Goal: Obtain resource: Download file/media

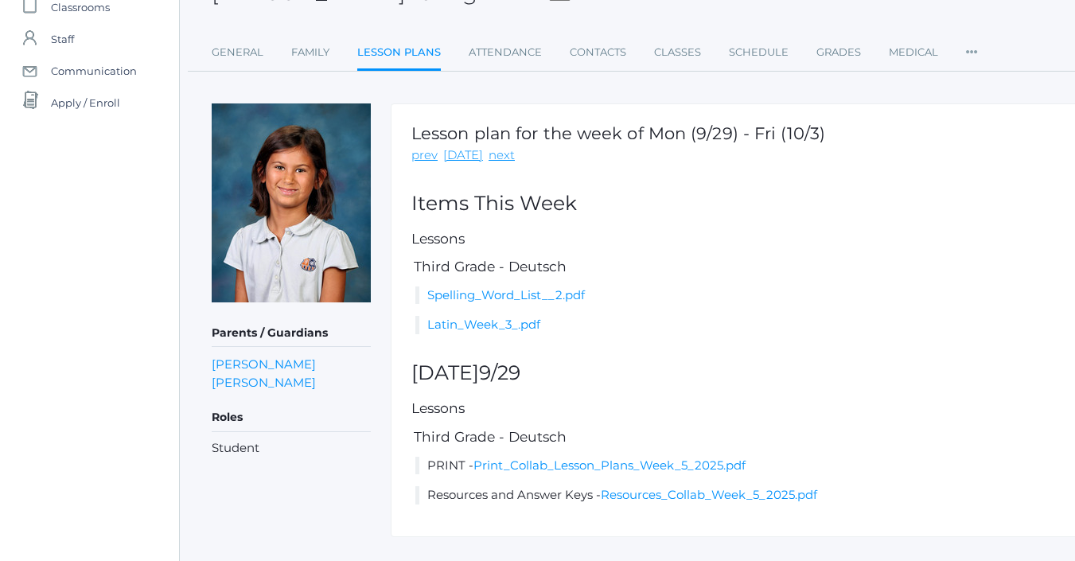
scroll to position [132, 0]
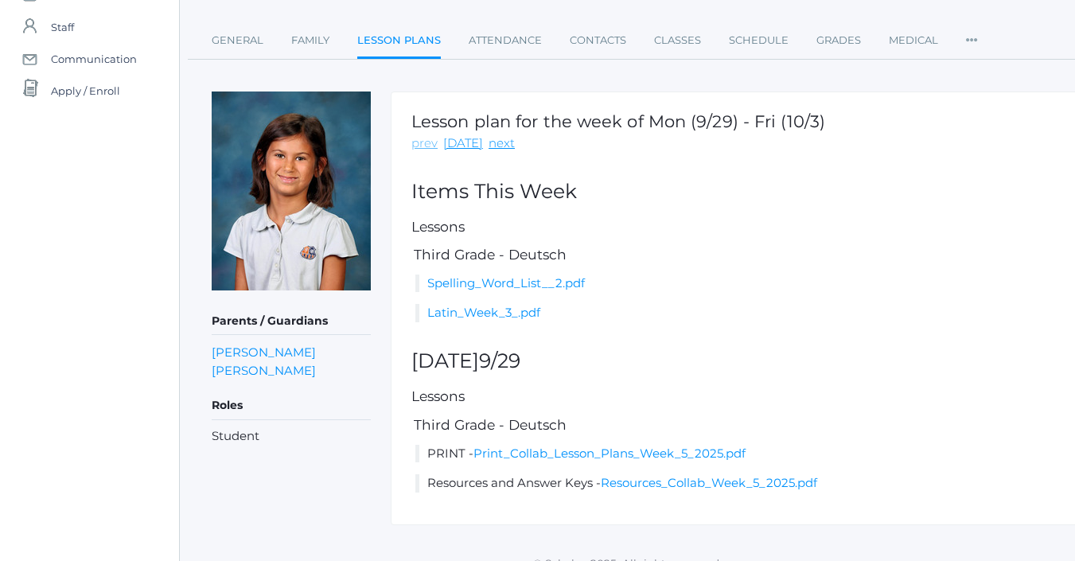
click at [426, 149] on link "prev" at bounding box center [424, 143] width 26 height 18
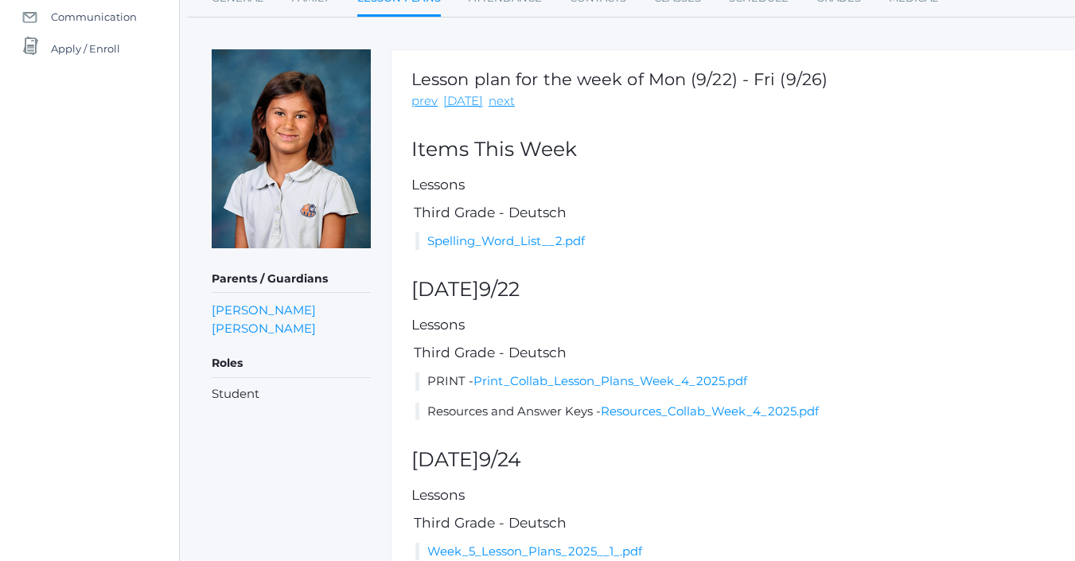
scroll to position [182, 0]
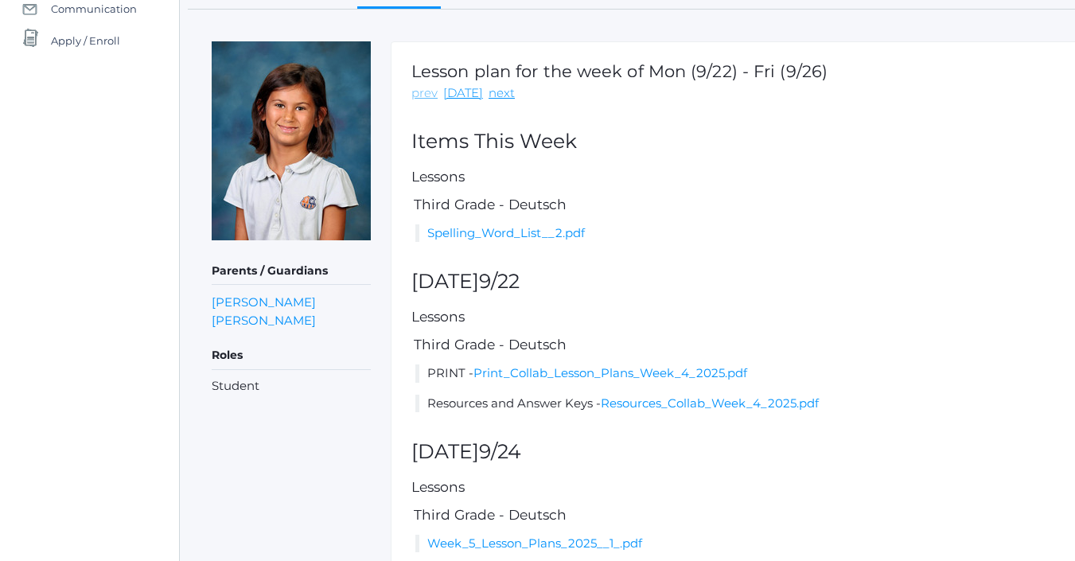
click at [434, 96] on link "prev" at bounding box center [424, 93] width 26 height 18
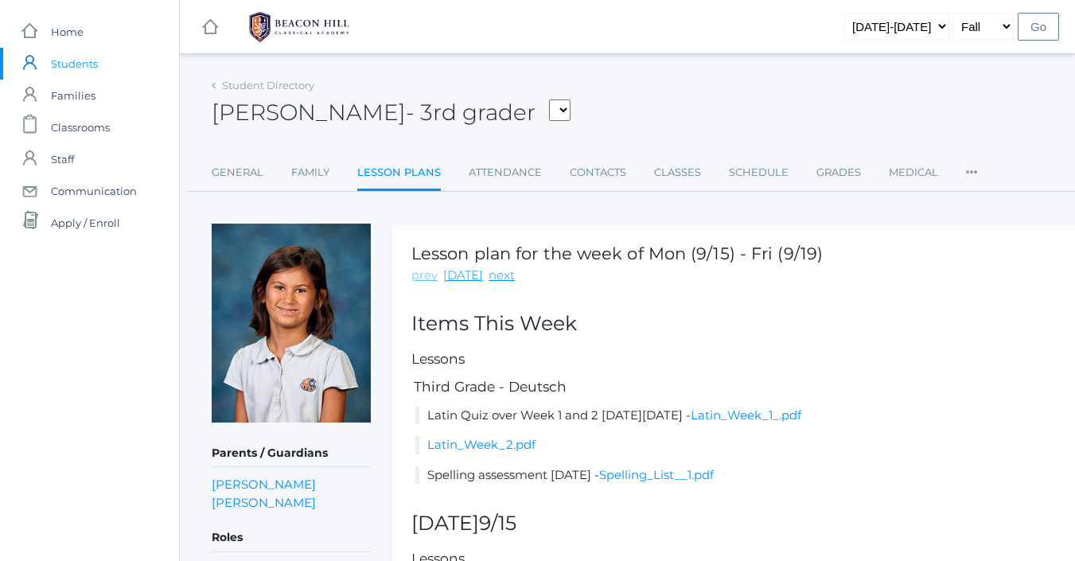
click at [428, 274] on link "prev" at bounding box center [424, 276] width 26 height 18
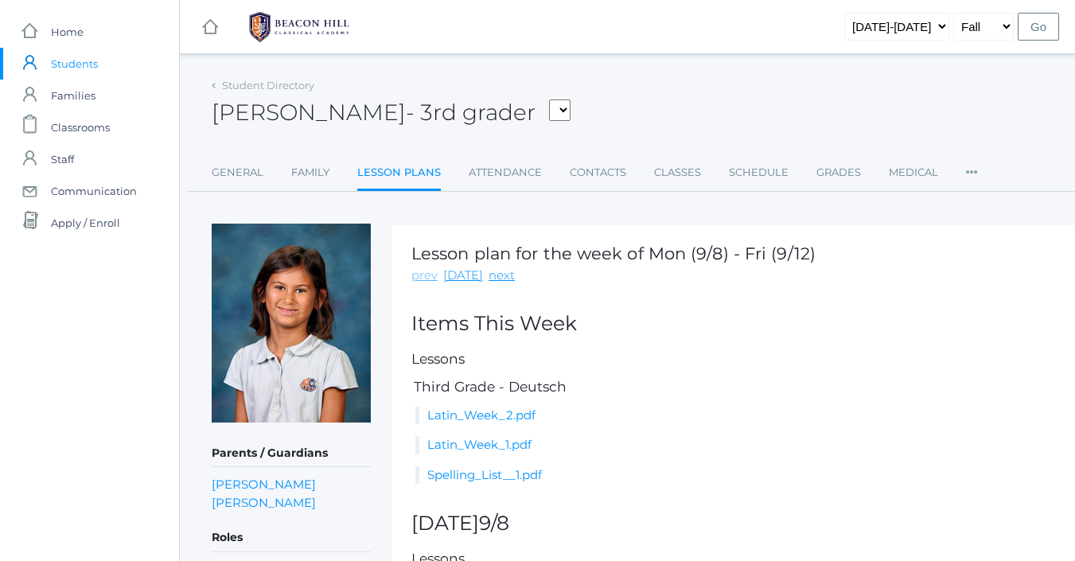
click at [422, 278] on link "prev" at bounding box center [424, 276] width 26 height 18
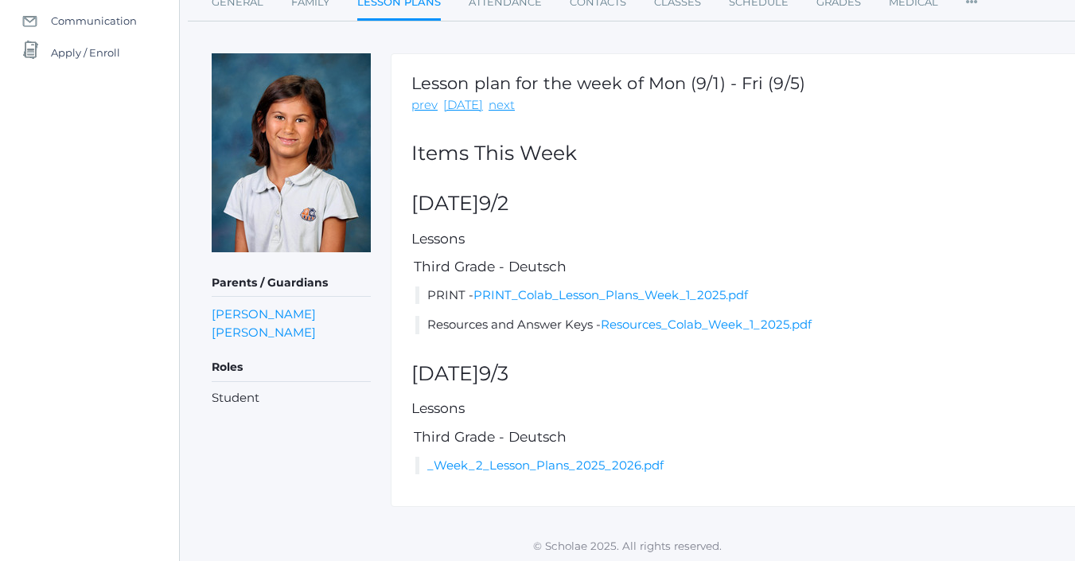
scroll to position [169, 0]
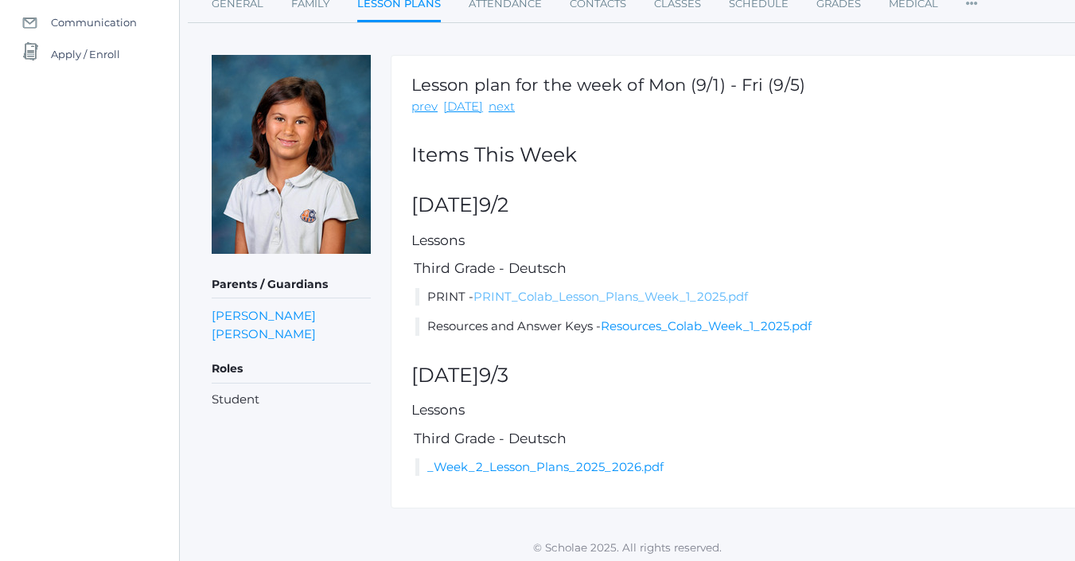
click at [640, 297] on link "PRINT_Colab_Lesson_Plans_Week_1_2025.pdf" at bounding box center [610, 296] width 274 height 15
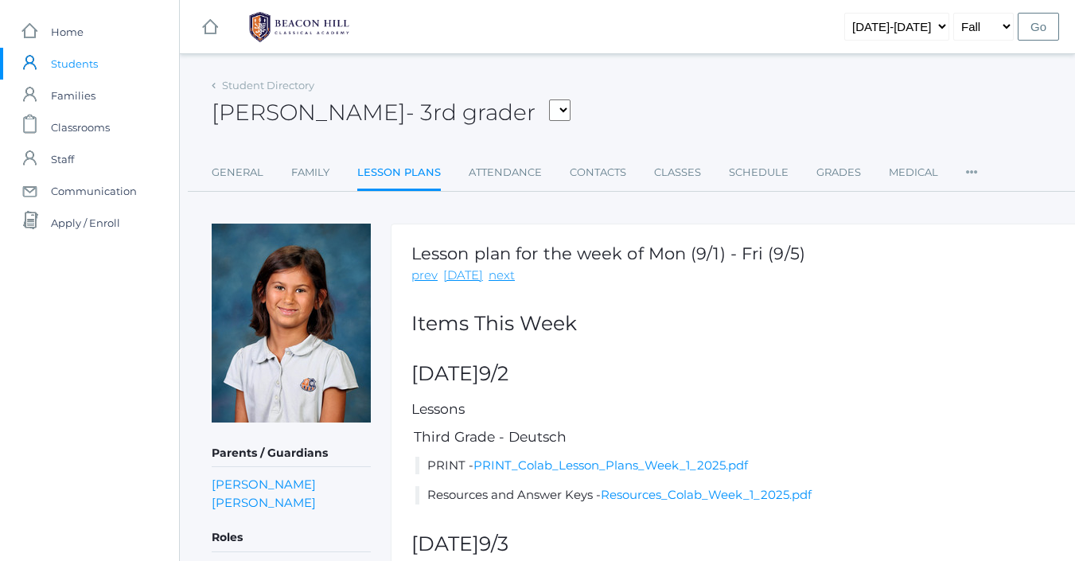
scroll to position [0, 0]
click at [66, 34] on span "Home" at bounding box center [67, 32] width 33 height 32
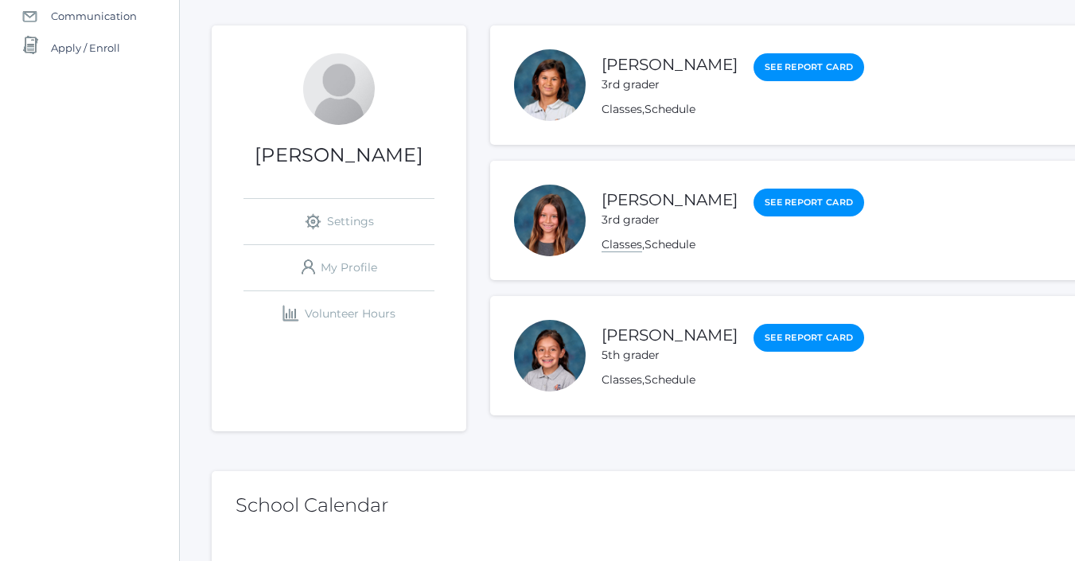
scroll to position [197, 0]
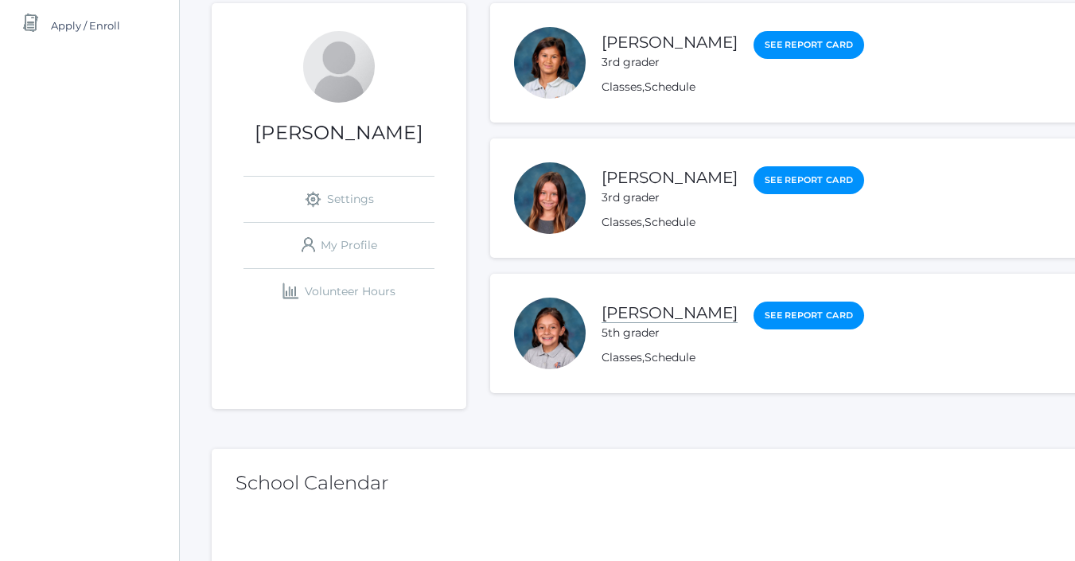
click at [656, 310] on link "[PERSON_NAME]" at bounding box center [670, 313] width 136 height 20
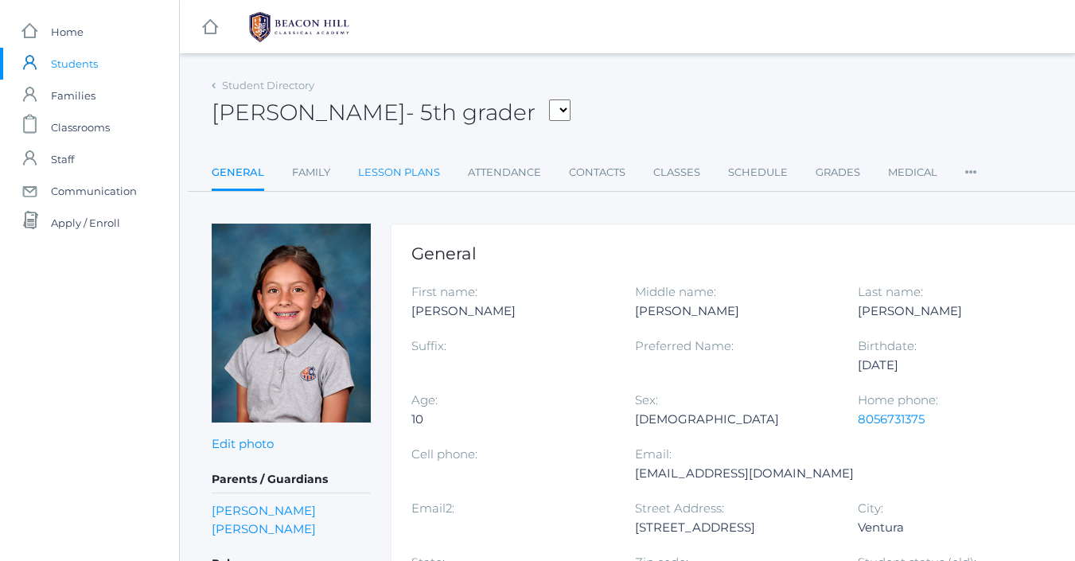
click at [422, 175] on link "Lesson Plans" at bounding box center [399, 173] width 82 height 32
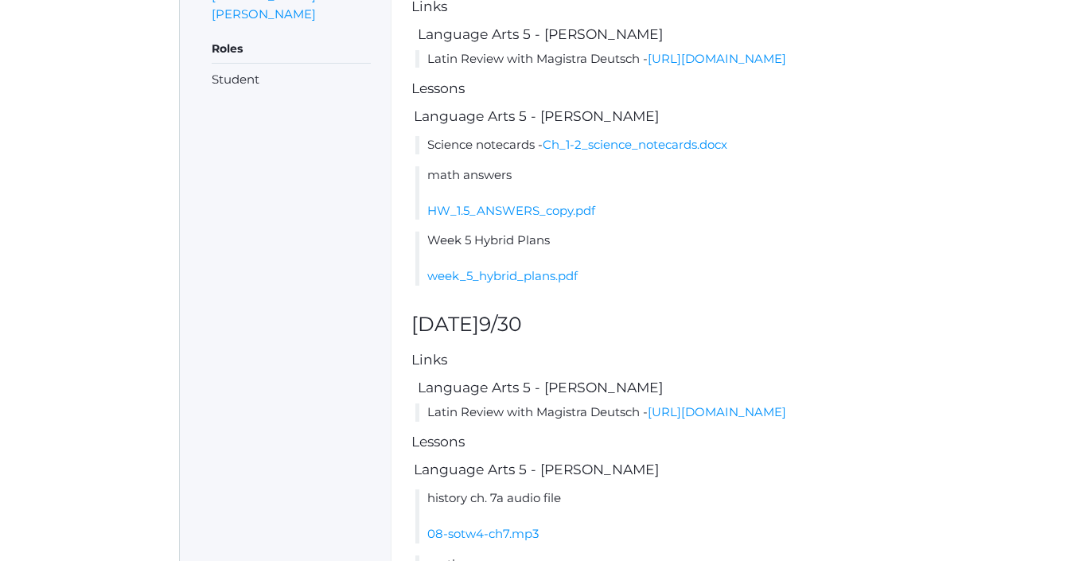
scroll to position [489, 0]
click at [508, 282] on link "week_5_hybrid_plans.pdf" at bounding box center [502, 274] width 150 height 15
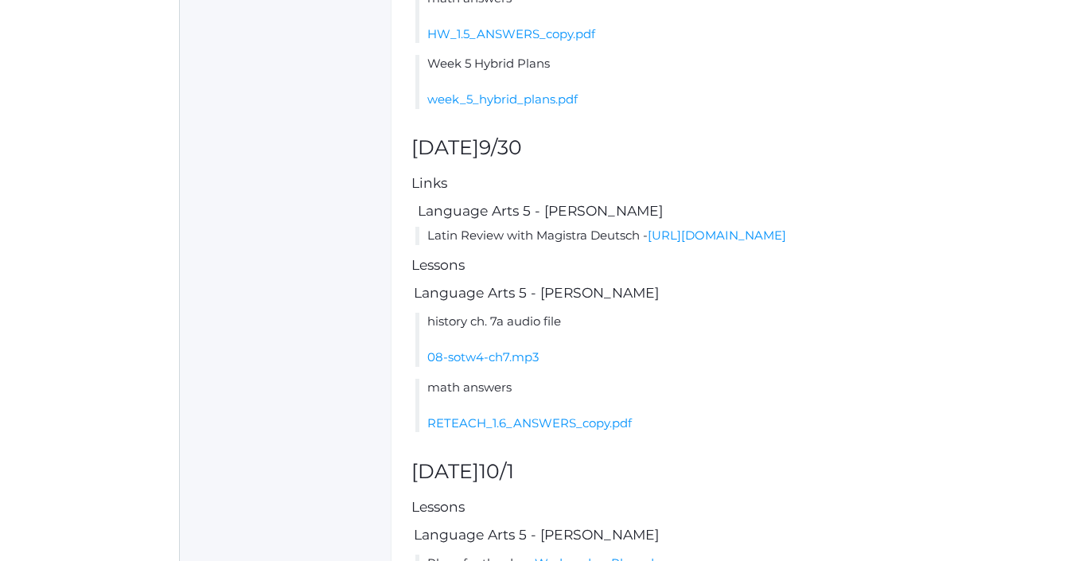
scroll to position [668, 0]
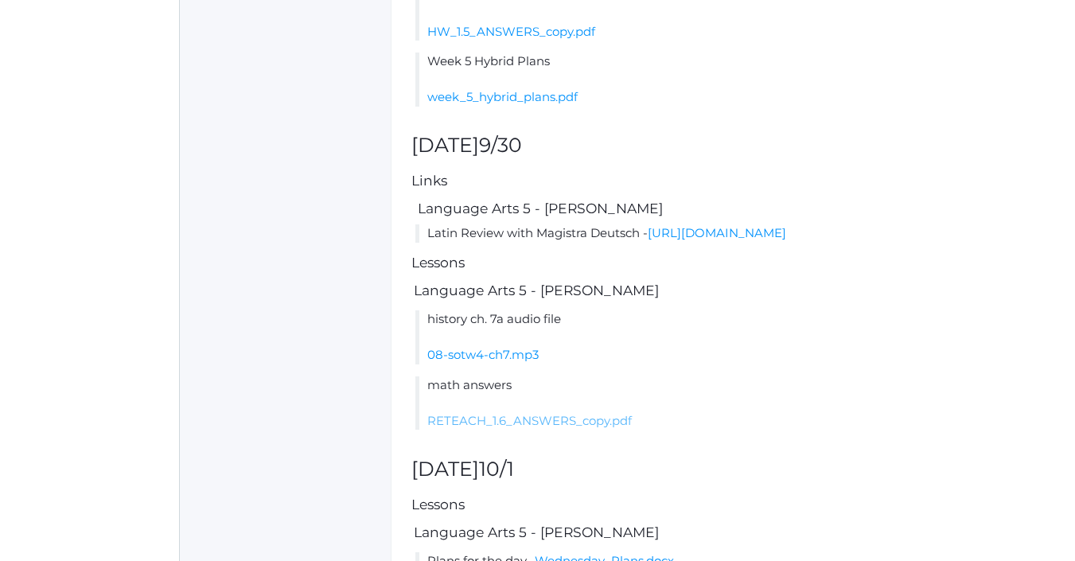
click at [516, 428] on link "RETEACH_1.6_ANSWERS_copy.pdf" at bounding box center [529, 420] width 204 height 15
